Goal: Task Accomplishment & Management: Use online tool/utility

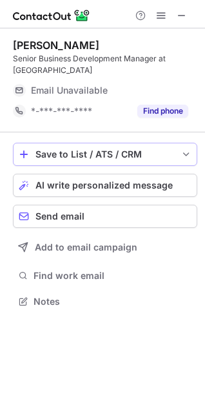
scroll to position [281, 205]
click at [184, 18] on span at bounding box center [182, 15] width 10 height 10
